Goal: Book appointment/travel/reservation

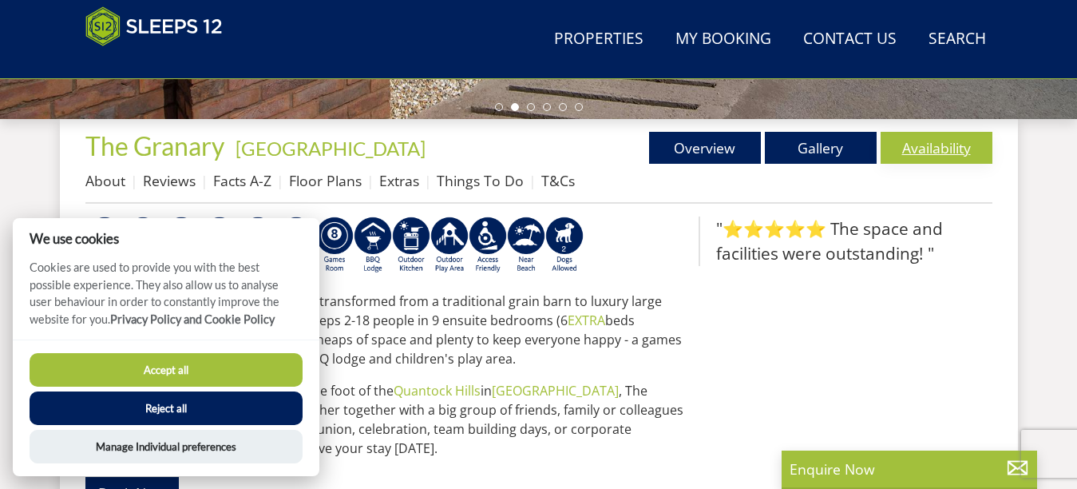
click at [934, 149] on link "Availability" at bounding box center [937, 148] width 112 height 32
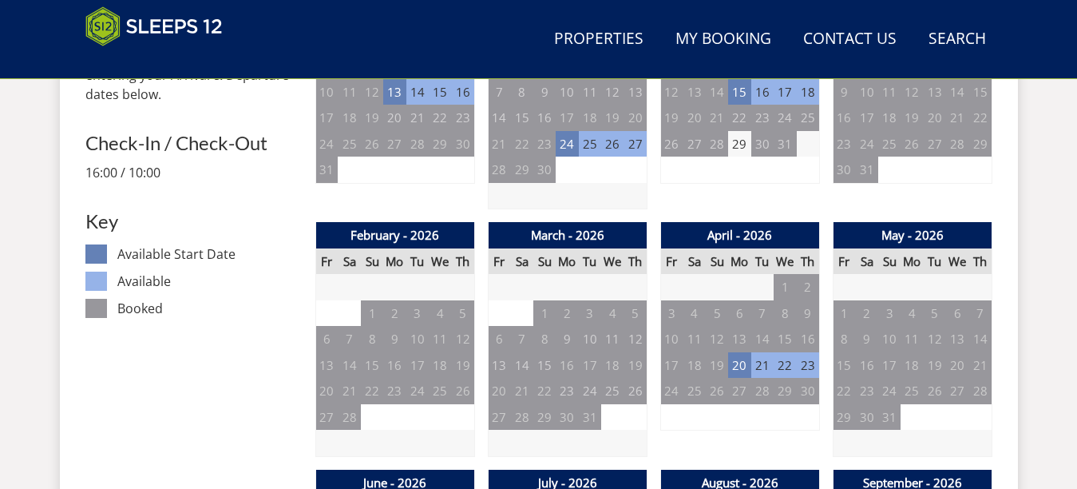
scroll to position [894, 0]
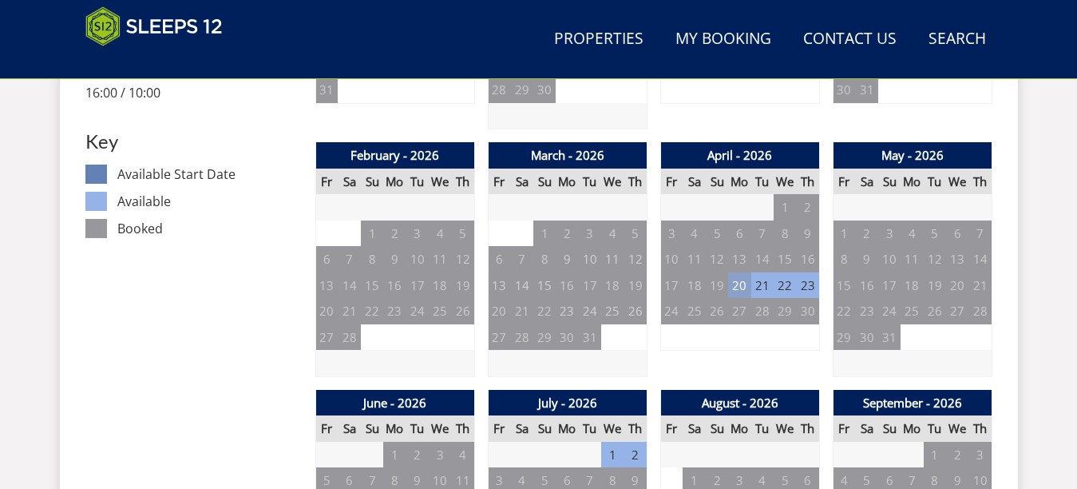
click at [744, 282] on td "20" at bounding box center [739, 285] width 22 height 26
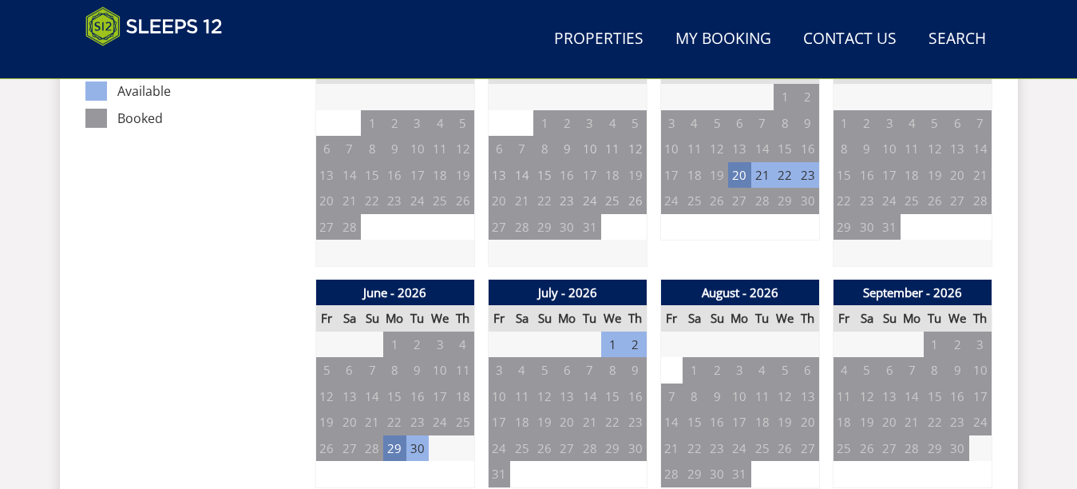
scroll to position [1054, 0]
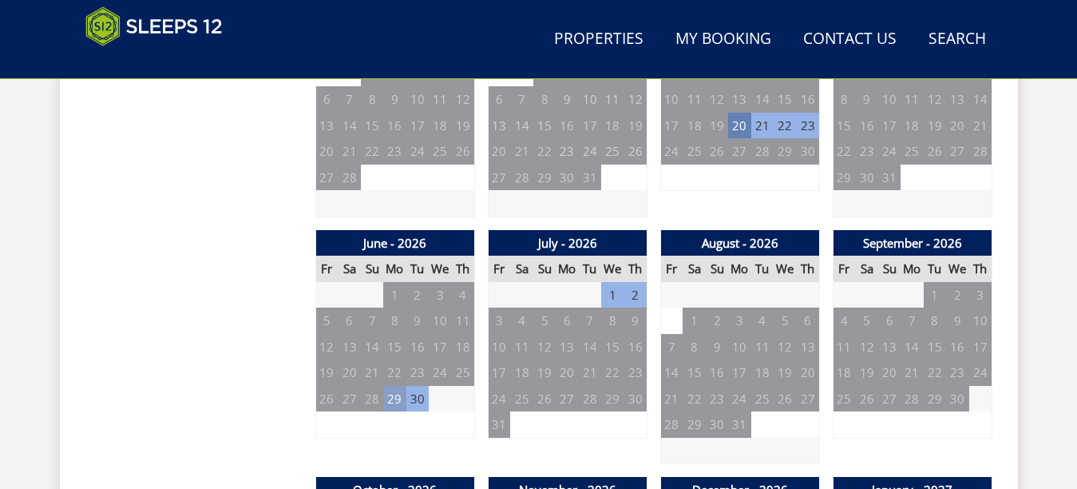
click at [399, 400] on td "29" at bounding box center [394, 399] width 22 height 26
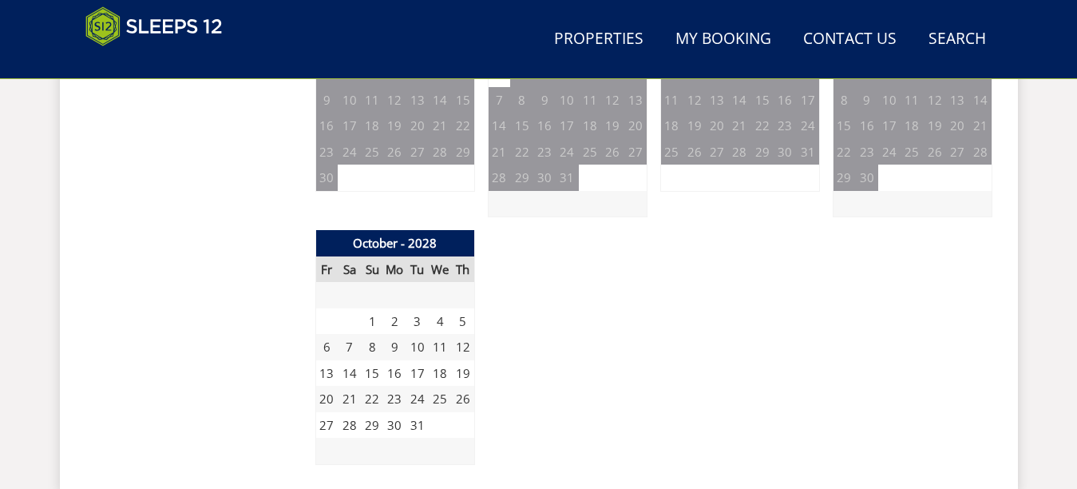
scroll to position [2811, 0]
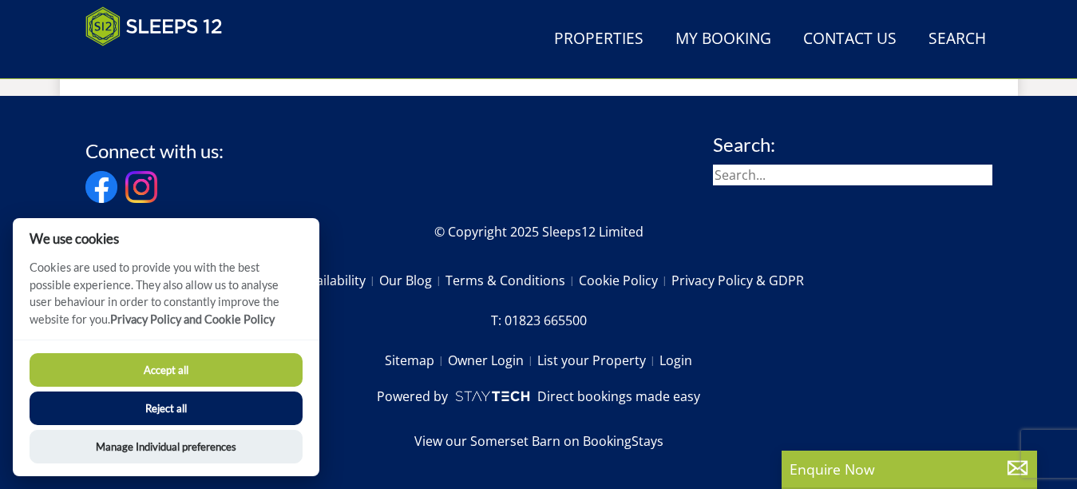
scroll to position [573, 0]
